Goal: Task Accomplishment & Management: Manage account settings

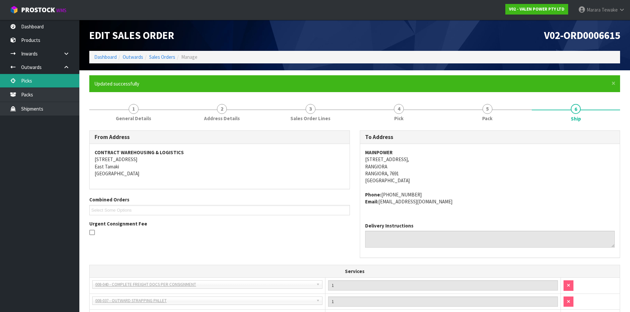
click at [69, 80] on link "Picks" at bounding box center [39, 81] width 79 height 14
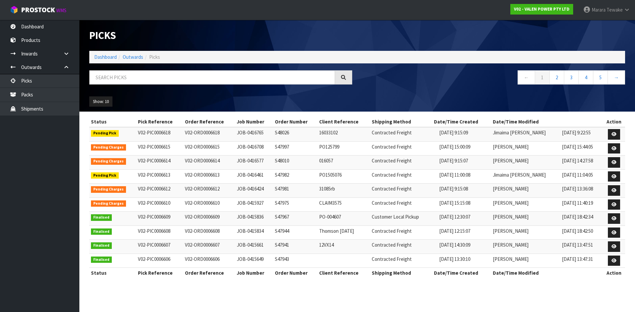
click at [187, 67] on div "Picks Dashboard Outwards Picks ← 1 2 3 4 5 → Show: 10 5 10 25 50" at bounding box center [356, 66] width 545 height 92
click at [188, 74] on input "text" at bounding box center [212, 77] width 246 height 14
type input "JOB-0416461"
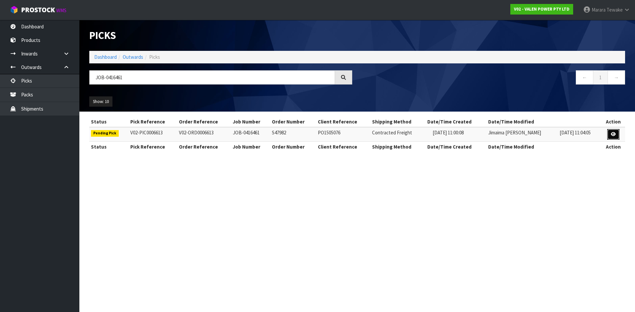
click at [612, 134] on icon at bounding box center [613, 134] width 5 height 4
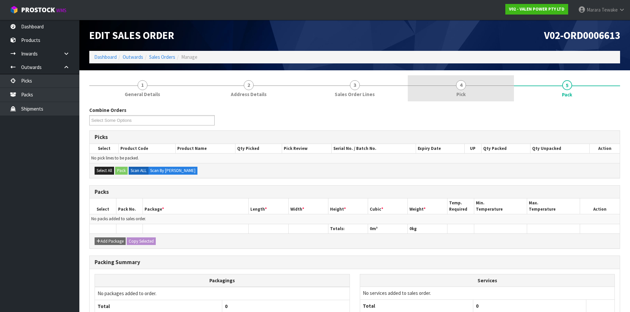
click at [457, 86] on span "4" at bounding box center [461, 85] width 10 height 10
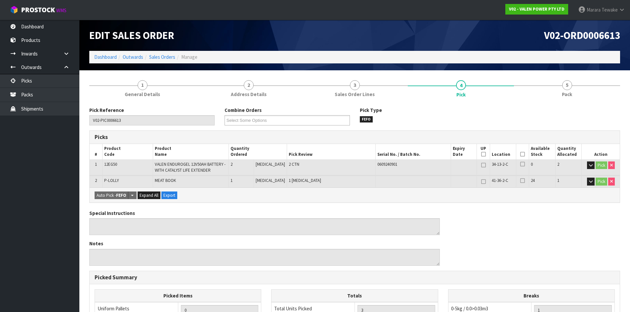
click at [520, 154] on icon at bounding box center [522, 154] width 5 height 0
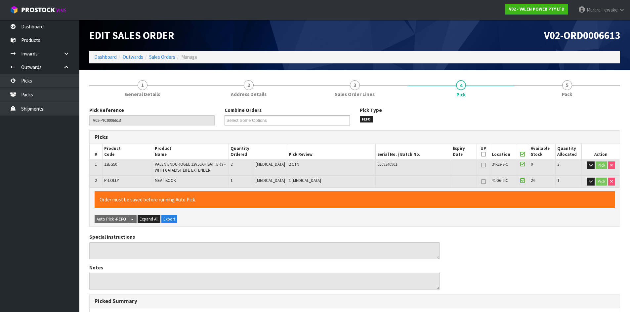
scroll to position [165, 0]
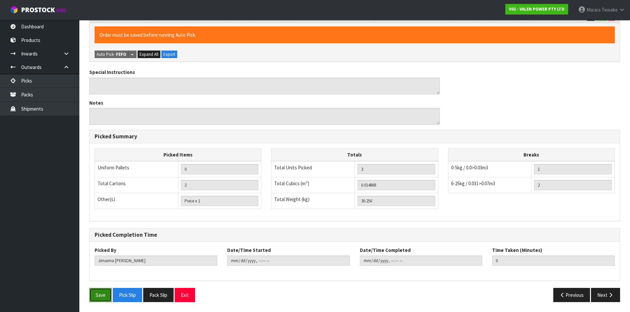
click at [105, 292] on button "Save" at bounding box center [100, 295] width 22 height 14
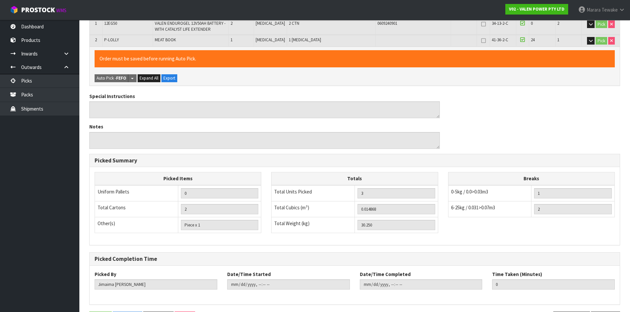
scroll to position [0, 0]
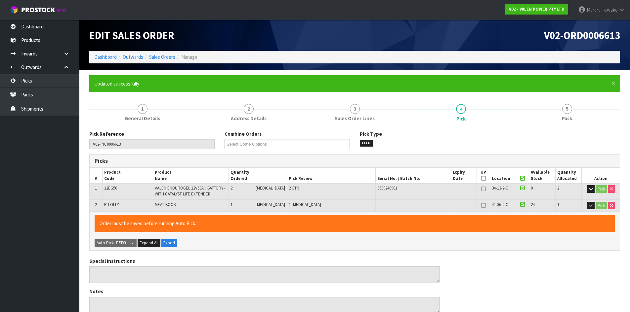
type input "[PERSON_NAME]"
type input "[DATE]T16:23:54"
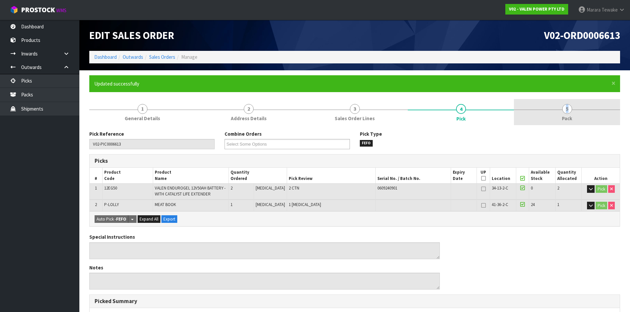
click at [567, 108] on span "5" at bounding box center [567, 109] width 10 height 10
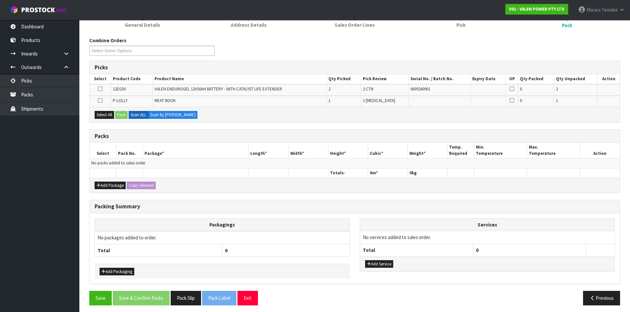
scroll to position [97, 0]
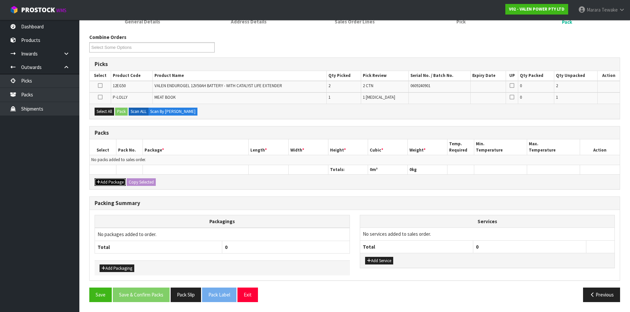
click at [107, 181] on button "Add Package" at bounding box center [110, 183] width 31 height 8
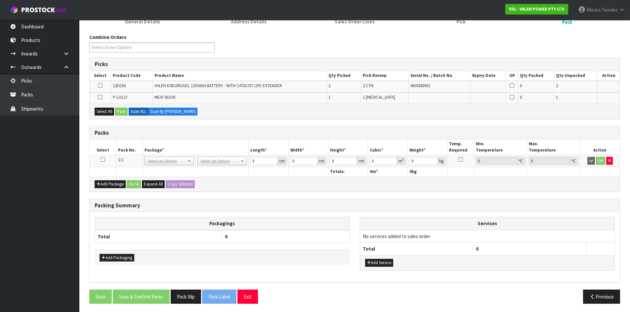
click at [104, 160] on icon at bounding box center [102, 160] width 5 height 0
click at [100, 113] on button "Select All" at bounding box center [105, 112] width 20 height 8
click at [123, 110] on button "Pack" at bounding box center [121, 112] width 13 height 8
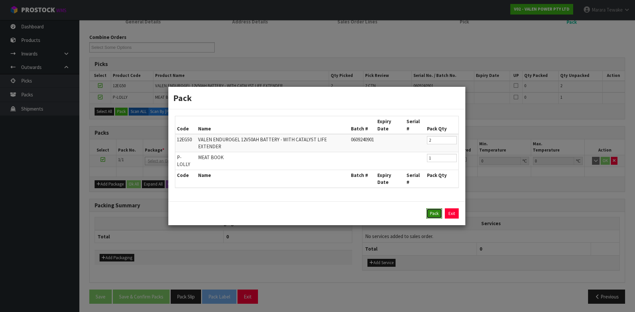
click at [427, 209] on button "Pack" at bounding box center [434, 214] width 16 height 11
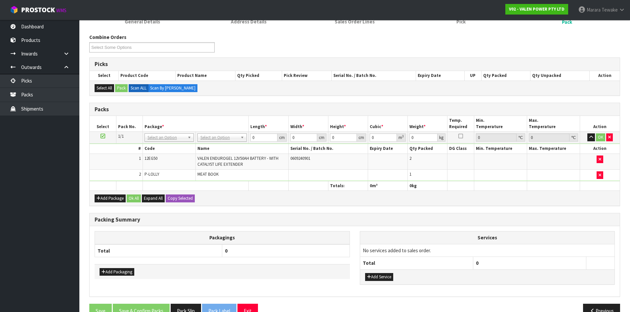
click at [593, 161] on td at bounding box center [600, 162] width 40 height 16
click at [596, 160] on td at bounding box center [600, 162] width 40 height 16
click at [598, 158] on button "button" at bounding box center [599, 160] width 7 height 8
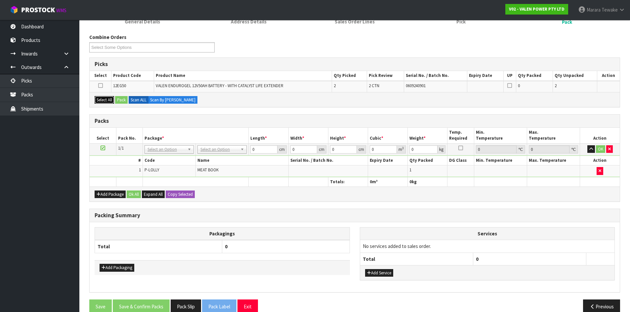
drag, startPoint x: 110, startPoint y: 100, endPoint x: 123, endPoint y: 99, distance: 13.6
click at [110, 100] on button "Select All" at bounding box center [105, 100] width 20 height 8
click at [125, 98] on button "Pack" at bounding box center [121, 100] width 13 height 8
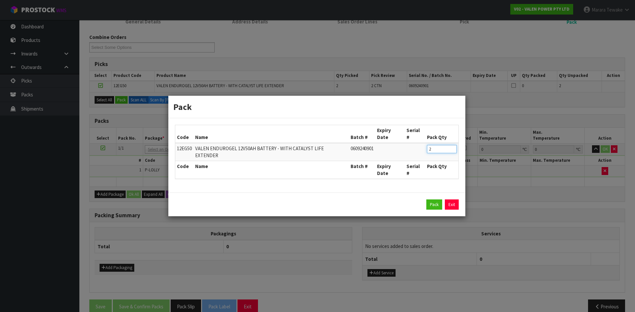
drag, startPoint x: 425, startPoint y: 147, endPoint x: 406, endPoint y: 129, distance: 26.7
click at [406, 129] on div "Code Name Batch # Expiry Date Serial # Pack Qty 12EG50 VALEN ENDUROGEL 12V50AH …" at bounding box center [316, 155] width 297 height 74
type input "1"
click button "Pack" at bounding box center [434, 205] width 16 height 11
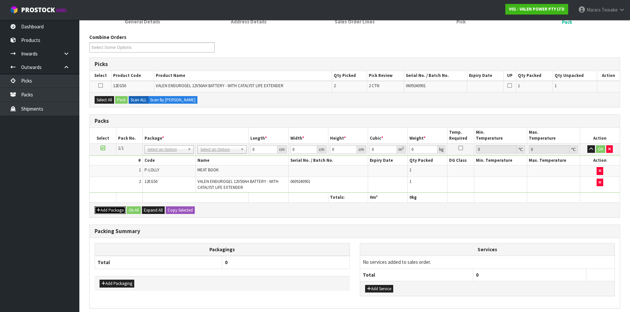
click at [119, 208] on button "Add Package" at bounding box center [110, 211] width 31 height 8
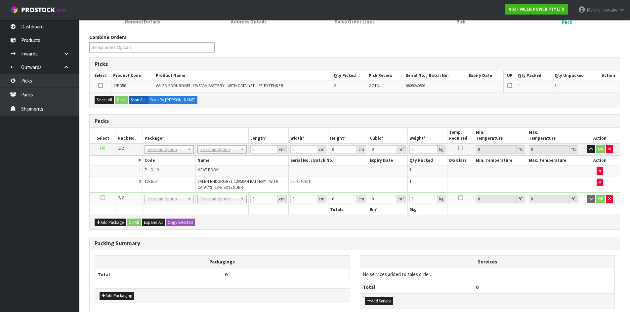
click at [106, 196] on td at bounding box center [103, 199] width 26 height 12
click at [104, 198] on icon at bounding box center [102, 198] width 5 height 0
click at [110, 99] on button "Select All" at bounding box center [105, 100] width 20 height 8
click at [121, 100] on button "Pack" at bounding box center [121, 100] width 13 height 8
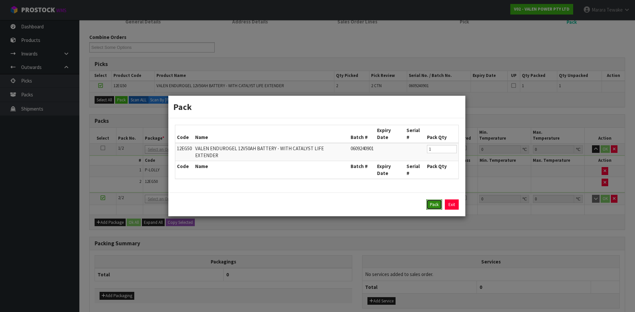
click at [430, 200] on button "Pack" at bounding box center [434, 205] width 16 height 11
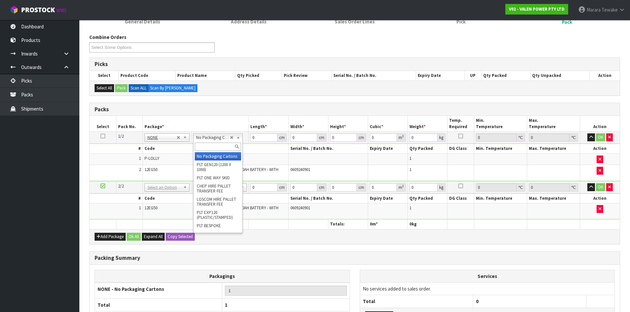
click at [212, 147] on input "text" at bounding box center [218, 147] width 46 height 8
click at [222, 146] on input "text" at bounding box center [218, 147] width 46 height 8
type input "A4"
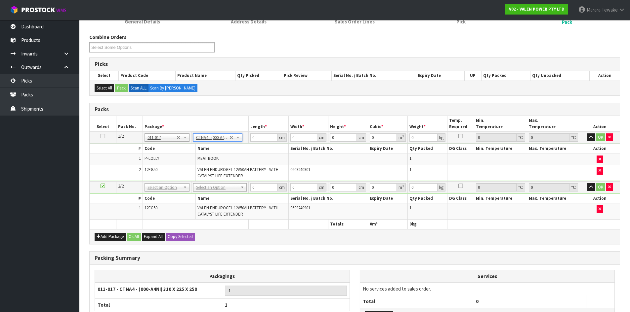
type input "31"
type input "22.5"
type input "25"
type input "0.017438"
type input "15.95"
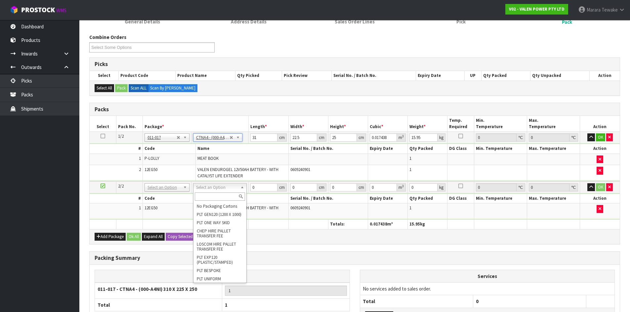
click at [215, 198] on input "text" at bounding box center [220, 197] width 50 height 8
click at [211, 201] on input "text" at bounding box center [220, 197] width 50 height 8
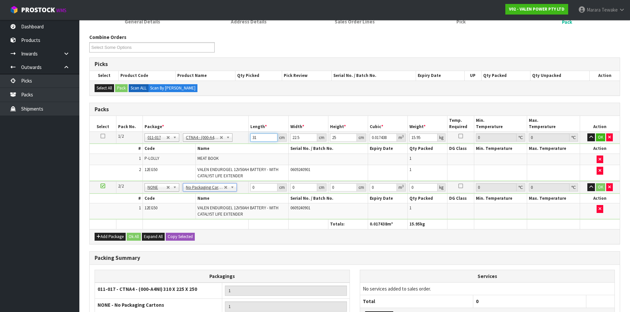
drag, startPoint x: 257, startPoint y: 140, endPoint x: 243, endPoint y: 135, distance: 15.1
click at [243, 135] on tr "1/2 NONE 007-001 007-002 007-004 007-009 007-013 007-014 007-015 007-017 007-01…" at bounding box center [355, 138] width 530 height 12
type input "3"
type input "0.001687"
type input "32"
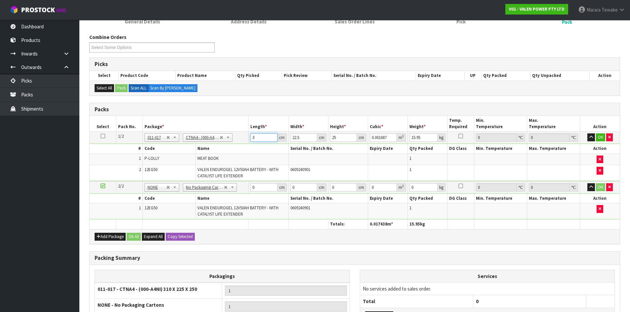
type input "0.018"
type input "32"
type input "2"
type input "0.0016"
type input "24"
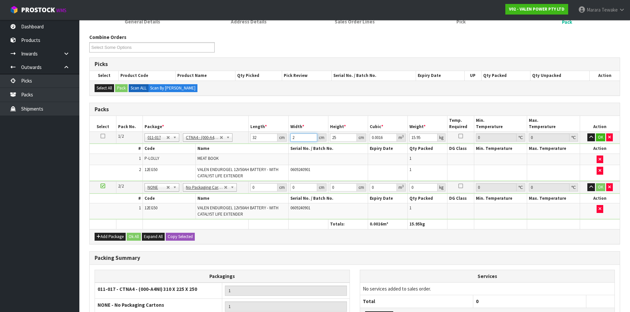
type input "0.0192"
type input "24"
type input "2"
type input "0.001536"
type input "21"
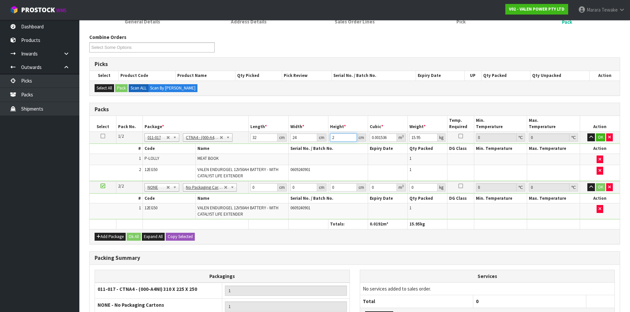
type input "0.016128"
type input "21"
type input "16"
click at [587, 134] on button "button" at bounding box center [591, 138] width 8 height 8
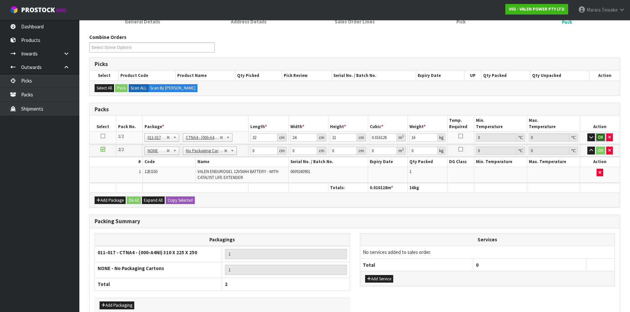
click button "OK" at bounding box center [600, 138] width 9 height 8
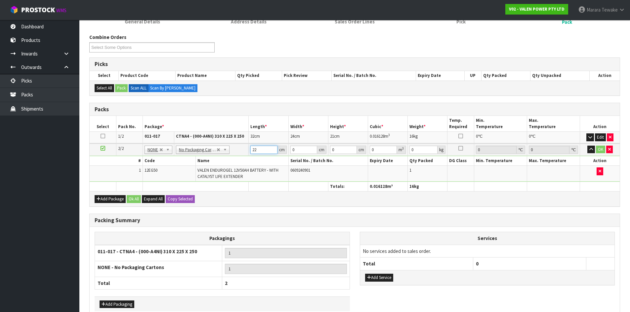
type input "22"
type input "19"
type input "1"
type input "0.000418"
type input "18"
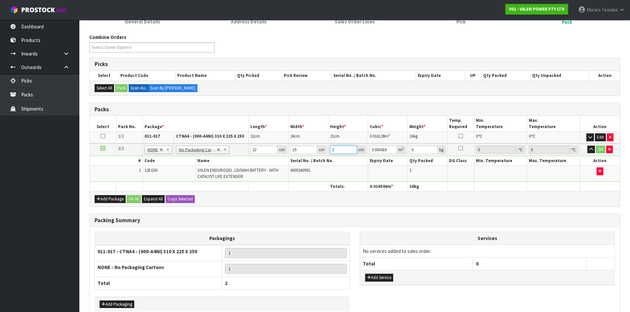
type input "0.007524"
type input "18"
type input "14"
click at [587, 146] on button "button" at bounding box center [591, 150] width 8 height 8
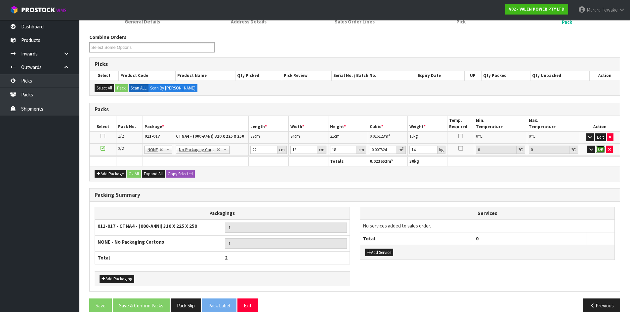
click button "OK" at bounding box center [600, 150] width 9 height 8
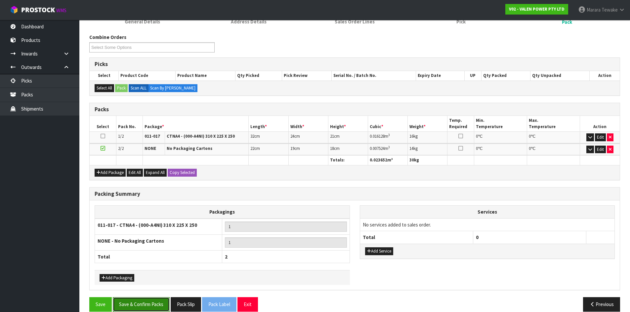
click at [160, 304] on button "Save & Confirm Packs" at bounding box center [141, 305] width 57 height 14
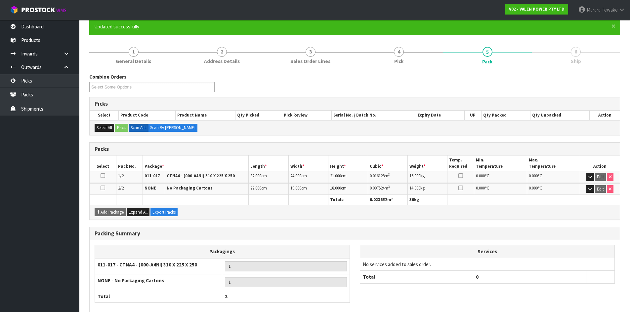
scroll to position [92, 0]
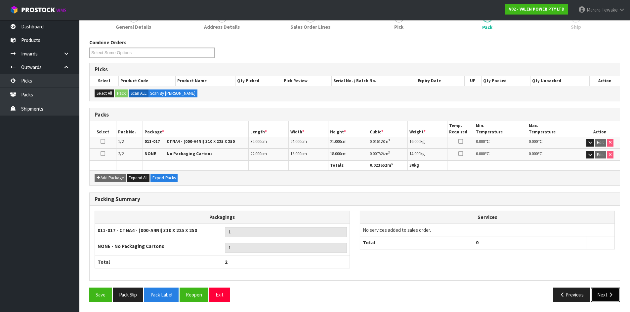
click at [609, 296] on icon "button" at bounding box center [610, 295] width 6 height 5
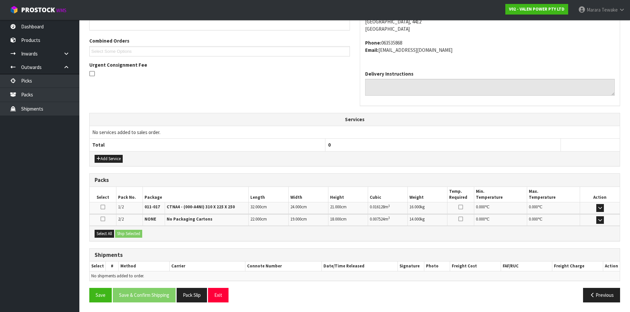
scroll to position [159, 0]
drag, startPoint x: 114, startPoint y: 236, endPoint x: 108, endPoint y: 232, distance: 7.4
click at [111, 235] on button "Select All" at bounding box center [105, 234] width 20 height 8
click at [125, 234] on button "Ship Selected" at bounding box center [128, 234] width 27 height 8
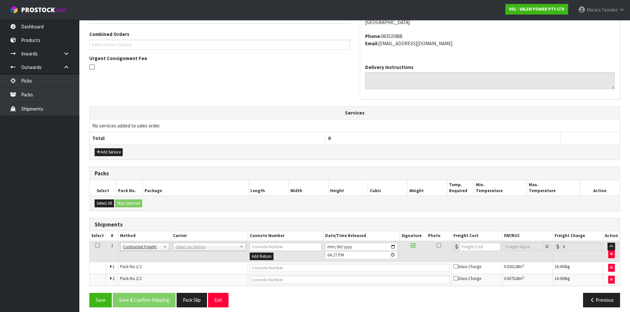
scroll to position [171, 0]
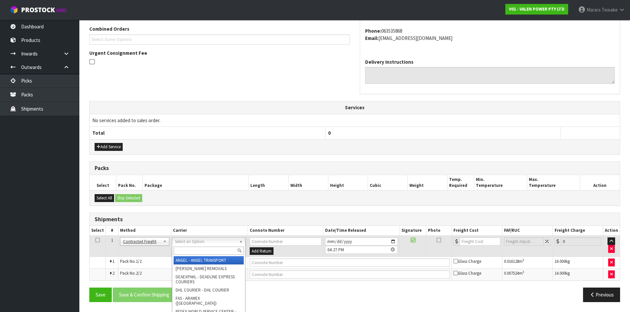
click at [184, 252] on input "text" at bounding box center [209, 251] width 70 height 8
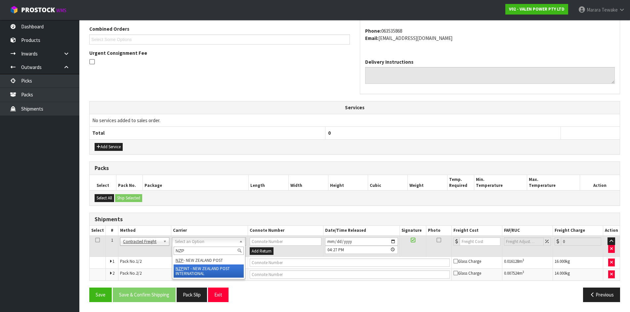
type input "NZP"
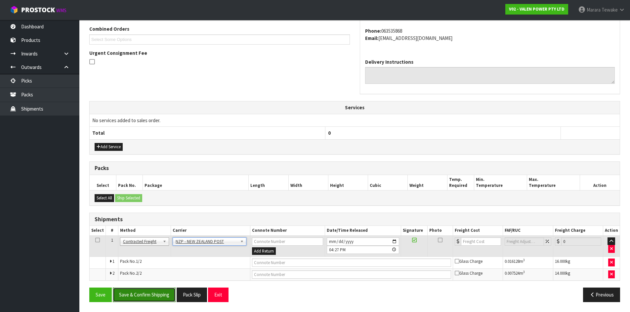
click at [145, 295] on button "Save & Confirm Shipping" at bounding box center [144, 295] width 63 height 14
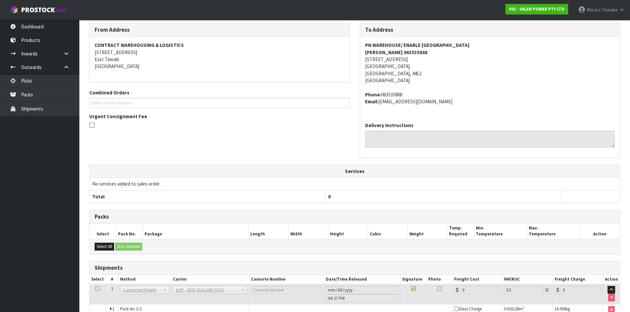
scroll to position [161, 0]
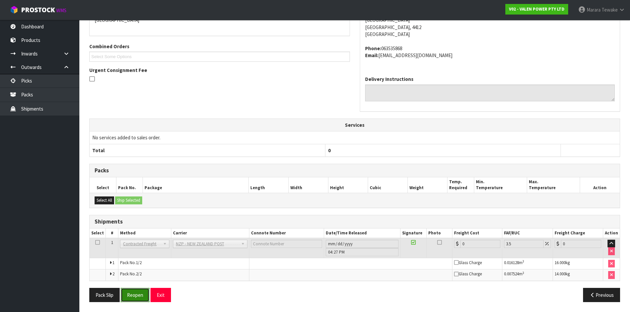
click at [134, 296] on button "Reopen" at bounding box center [135, 295] width 29 height 14
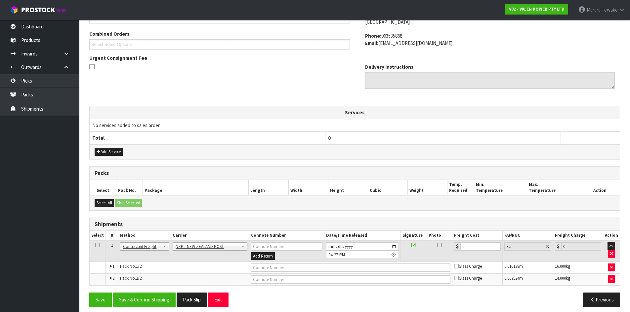
scroll to position [171, 0]
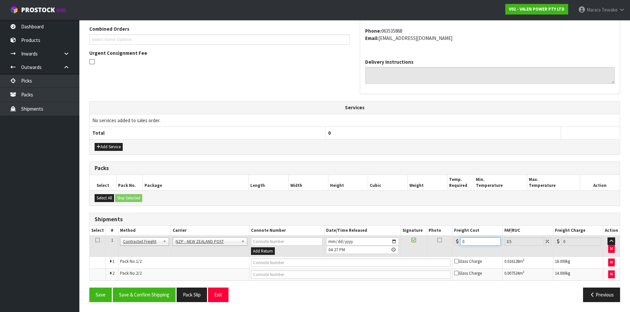
drag, startPoint x: 486, startPoint y: 244, endPoint x: 438, endPoint y: 224, distance: 52.2
click at [438, 225] on div "Shipments Select # Method Carrier Connote Number Date/Time Released Signature P…" at bounding box center [354, 247] width 531 height 68
type input "2"
type input "2.07"
type input "25"
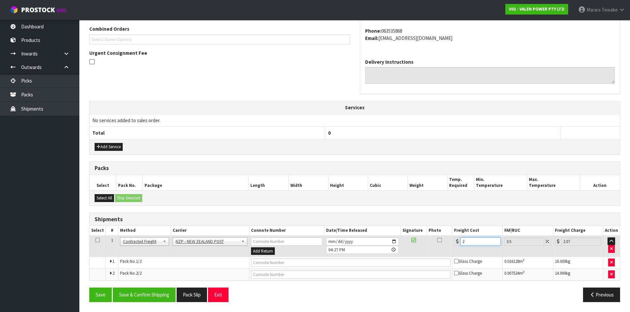
type input "25.87"
type input "253"
type input "261.85"
type input "25"
type input "25.87"
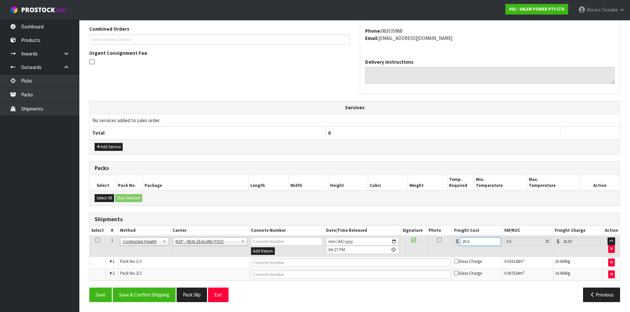
type input "25.03"
type input "25.91"
type input "25.03"
click at [164, 296] on button "Save & Confirm Shipping" at bounding box center [144, 295] width 63 height 14
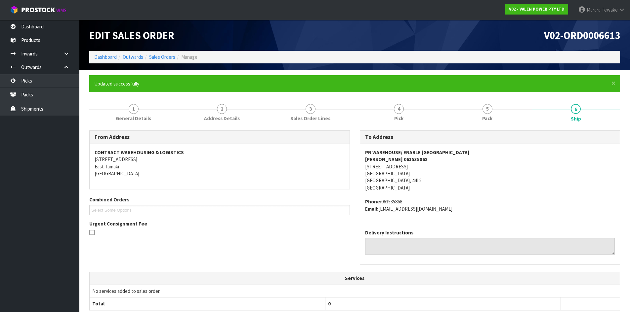
scroll to position [158, 0]
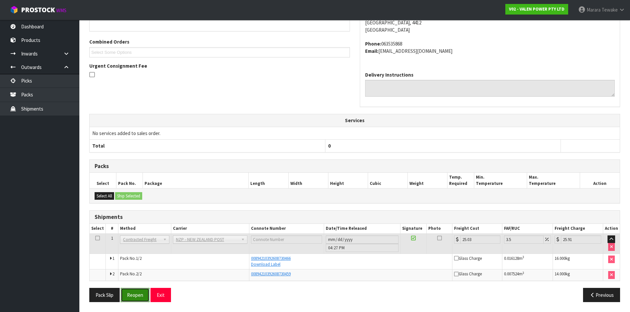
click at [138, 295] on button "Reopen" at bounding box center [135, 295] width 29 height 14
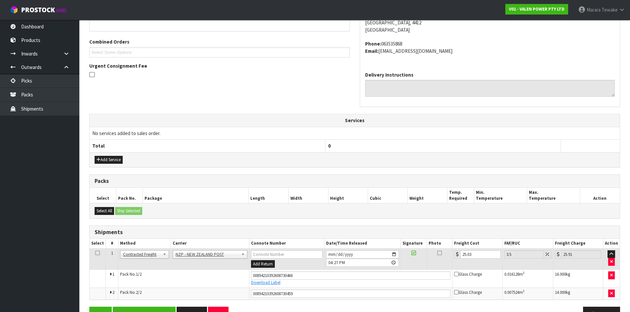
drag, startPoint x: 109, startPoint y: 152, endPoint x: 110, endPoint y: 155, distance: 3.7
click at [110, 155] on div "Services No services added to sales order. Total 0 Add Service" at bounding box center [354, 140] width 531 height 53
click at [110, 156] on div "Add Service" at bounding box center [355, 159] width 530 height 15
click at [111, 159] on button "Add Service" at bounding box center [109, 160] width 28 height 8
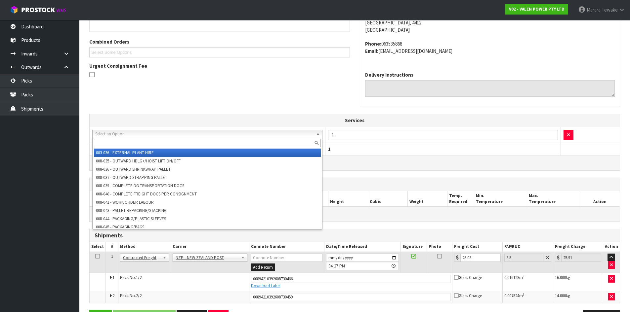
click at [124, 145] on input "text" at bounding box center [207, 143] width 227 height 8
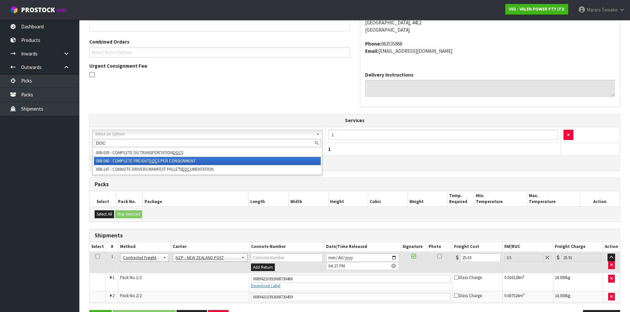
type input "DOC"
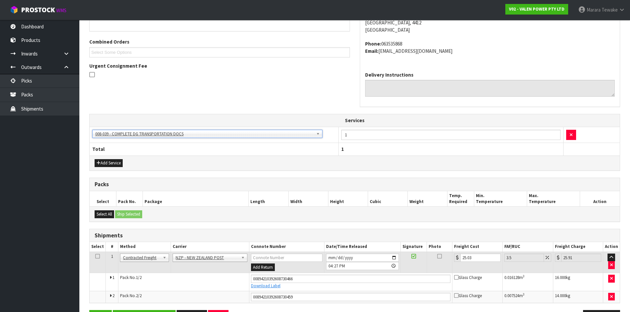
click at [149, 139] on td "003-036 - EXTERNAL PLANT HIRE 008-035 - OUTWARD HDLG+/HOIST LIFT ON/OFF 008-036…" at bounding box center [214, 135] width 249 height 16
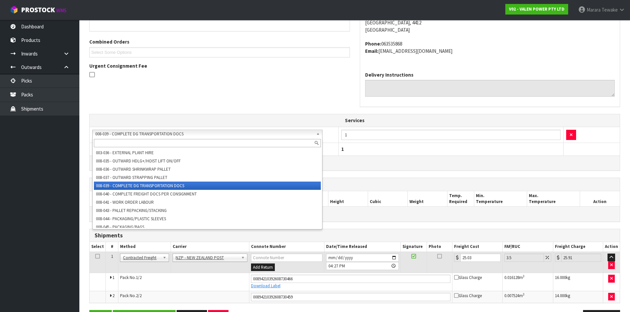
click at [150, 142] on input "text" at bounding box center [207, 143] width 227 height 8
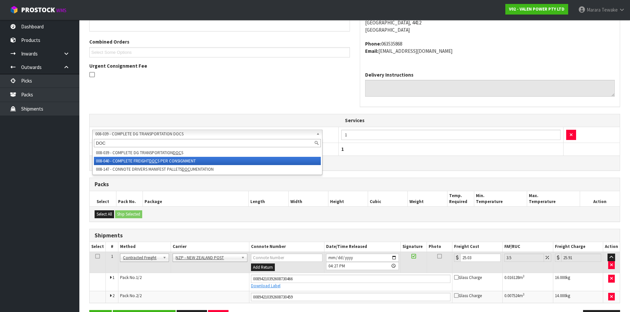
type input "DOC"
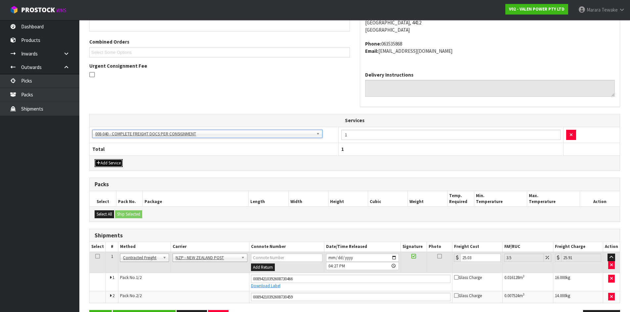
click at [113, 165] on button "Add Service" at bounding box center [109, 163] width 28 height 8
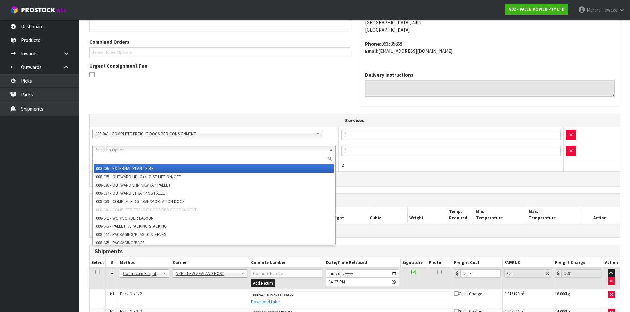
click at [129, 158] on input "text" at bounding box center [214, 159] width 240 height 8
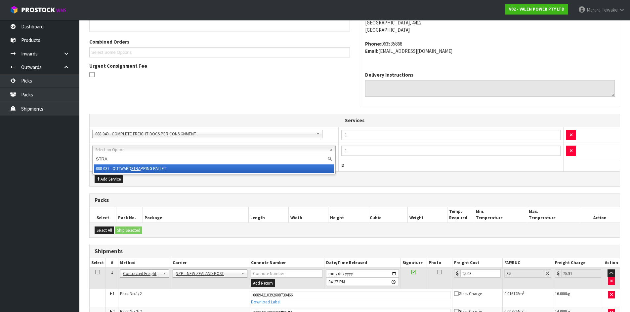
type input "STRA"
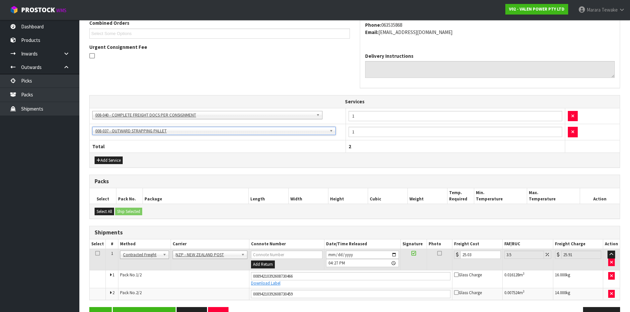
scroll to position [196, 0]
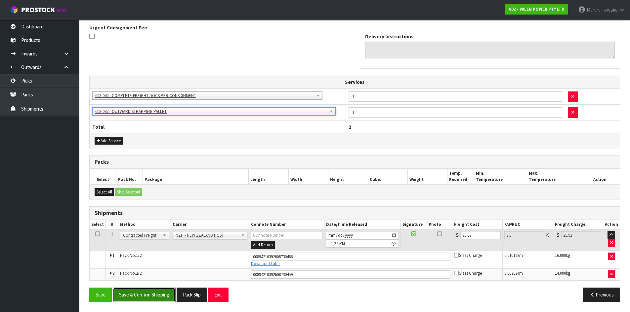
click at [166, 294] on button "Save & Confirm Shipping" at bounding box center [144, 295] width 63 height 14
